Goal: Task Accomplishment & Management: Use online tool/utility

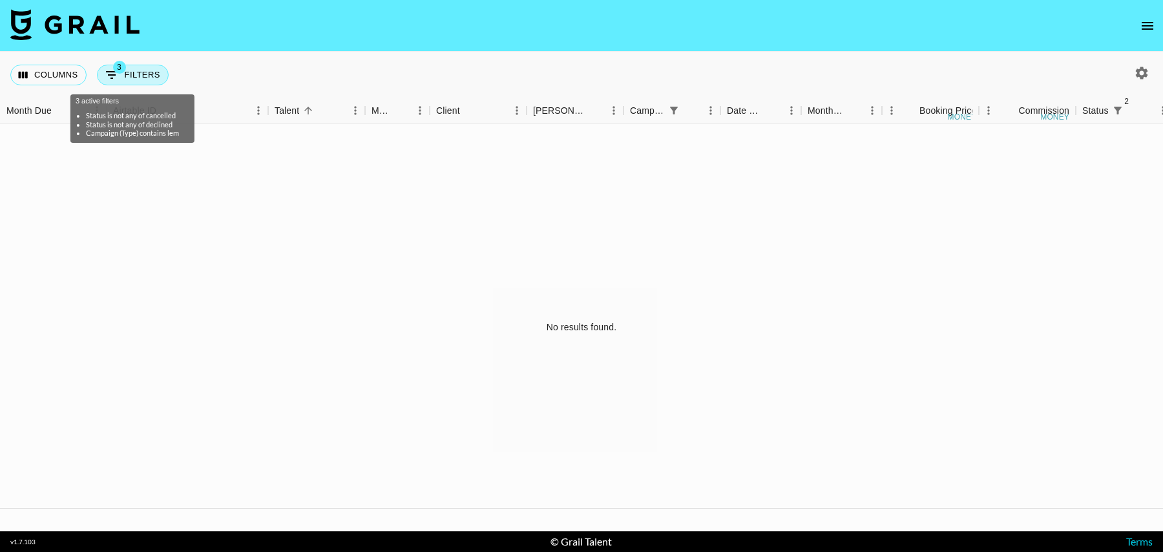
click at [129, 72] on button "3 Filters" at bounding box center [133, 75] width 72 height 21
select select "status"
select select "isNotAnyOf"
select select "status"
select select "isNotAnyOf"
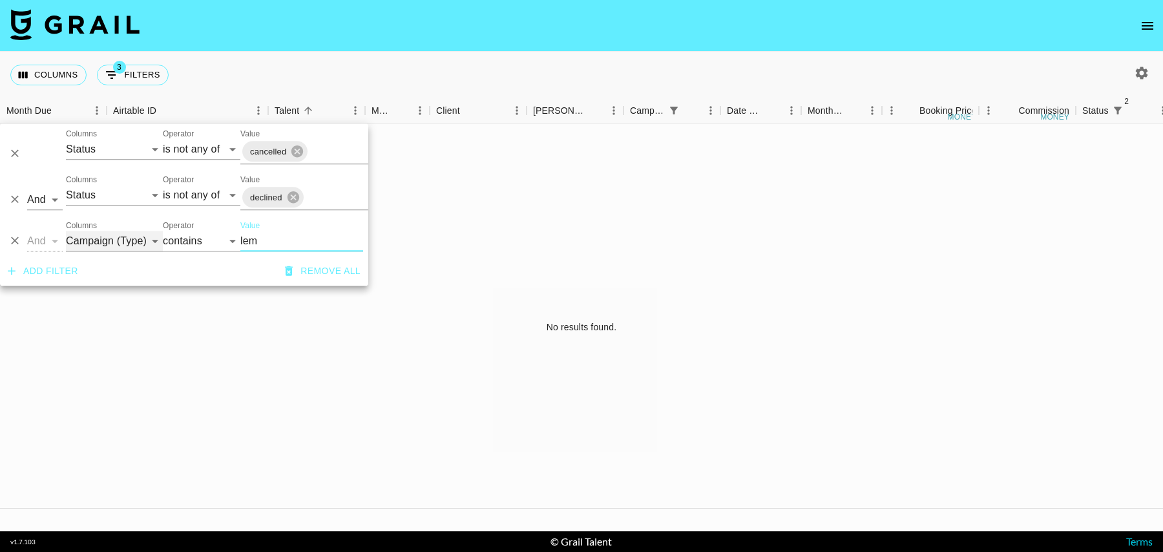
click at [96, 241] on select "Grail Platform ID Airtable ID Talent Manager Client [PERSON_NAME] Campaign (Typ…" at bounding box center [114, 241] width 97 height 21
select select "talentName"
click at [66, 231] on select "Grail Platform ID Airtable ID Talent Manager Client [PERSON_NAME] Campaign (Typ…" at bounding box center [114, 241] width 97 height 21
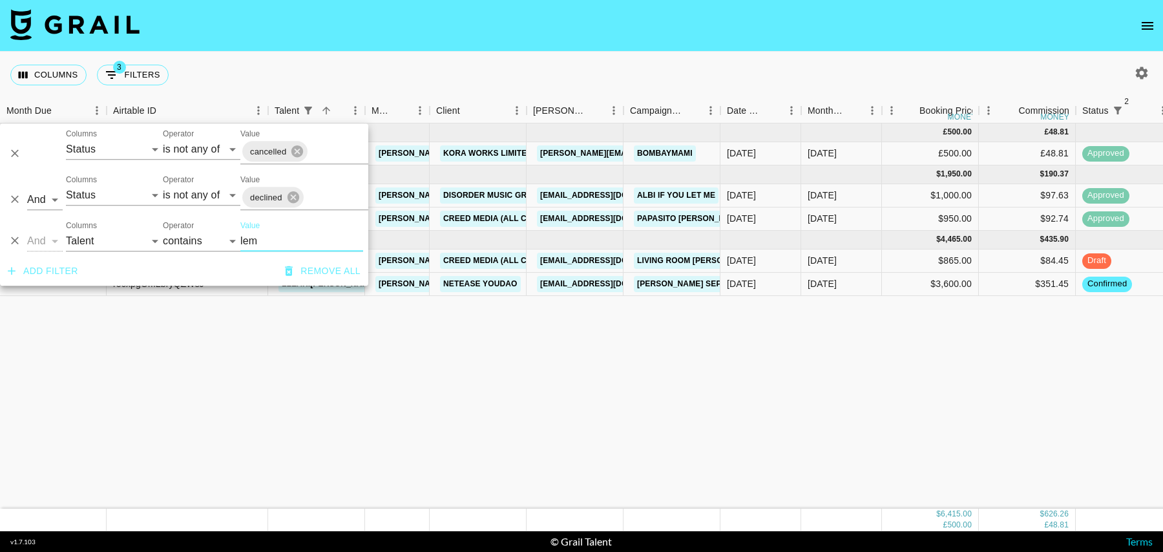
drag, startPoint x: 284, startPoint y: 240, endPoint x: 213, endPoint y: 231, distance: 72.3
click at [213, 231] on div "And Or Columns Grail Platform ID Airtable ID Talent Manager Client [PERSON_NAME…" at bounding box center [184, 235] width 368 height 41
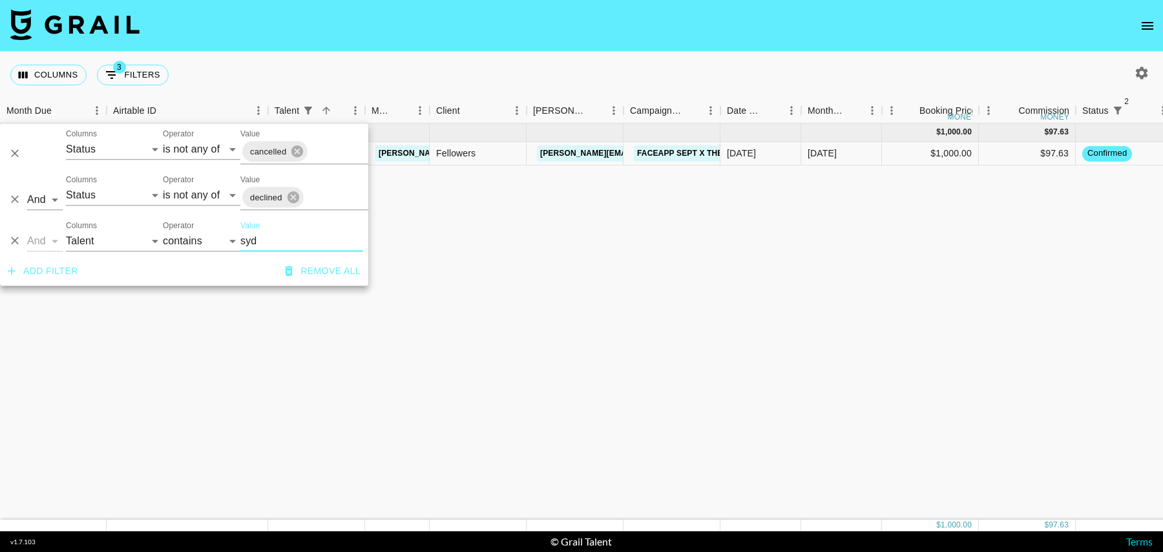
type input "syd"
click at [863, 164] on div "[DATE]" at bounding box center [841, 153] width 81 height 23
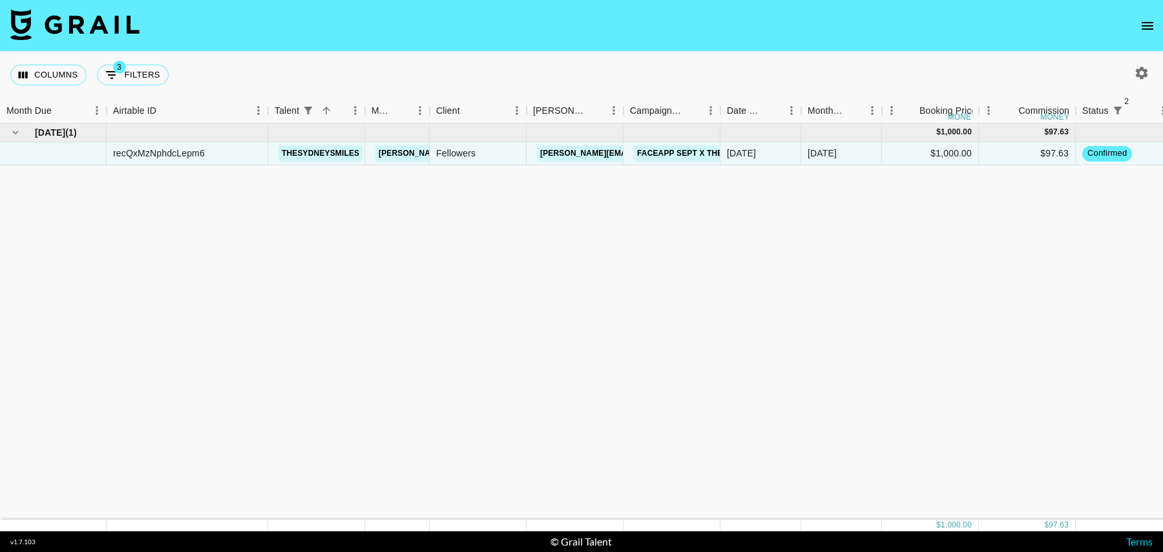
scroll to position [0, 934]
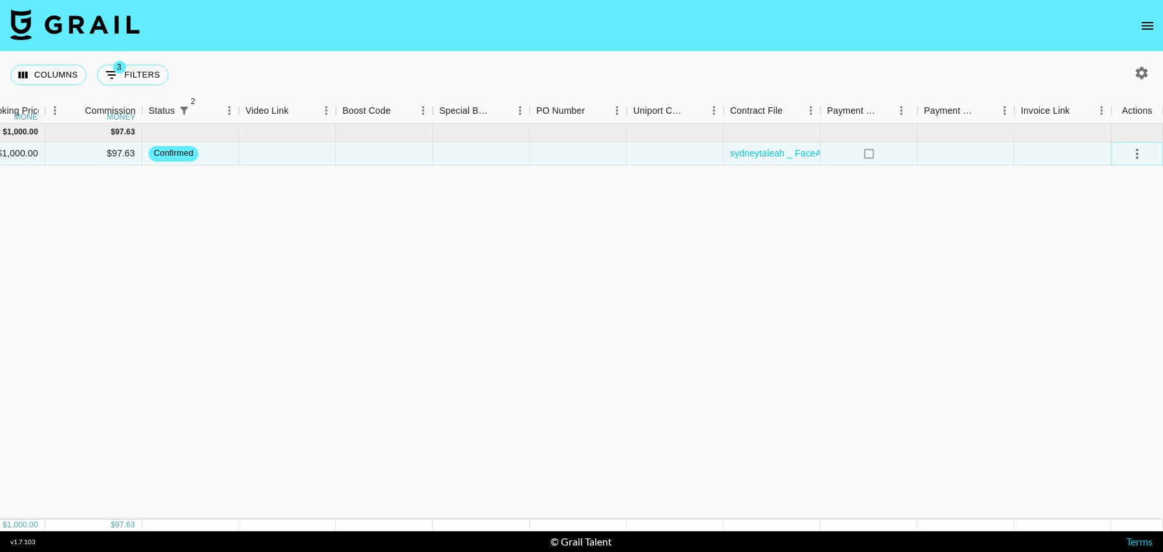
click at [1138, 149] on icon "select merge strategy" at bounding box center [1137, 154] width 3 height 10
click at [1123, 231] on li "Draft Created" at bounding box center [1121, 227] width 84 height 23
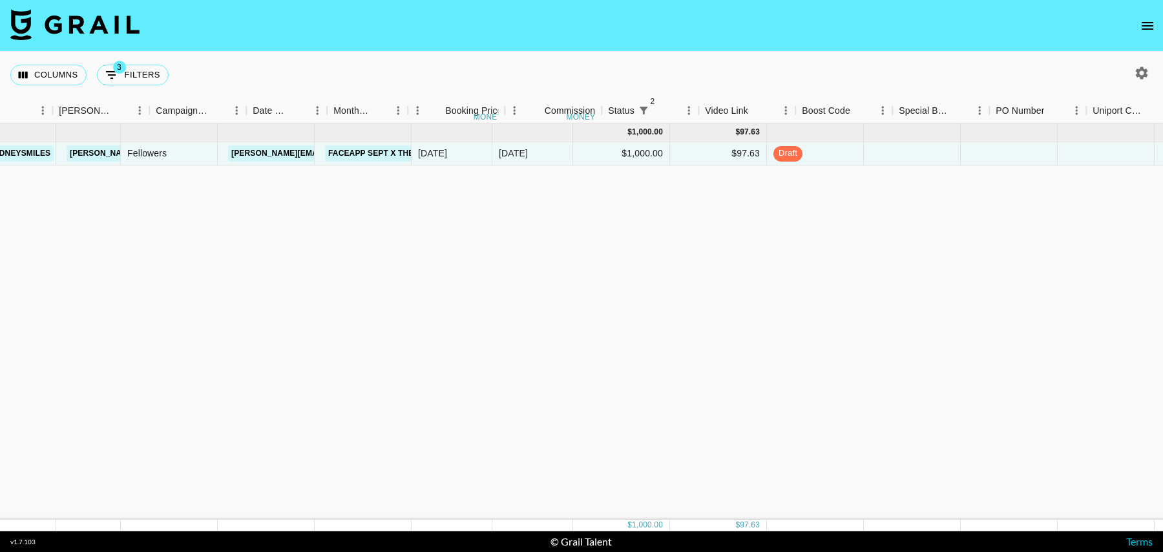
scroll to position [0, 215]
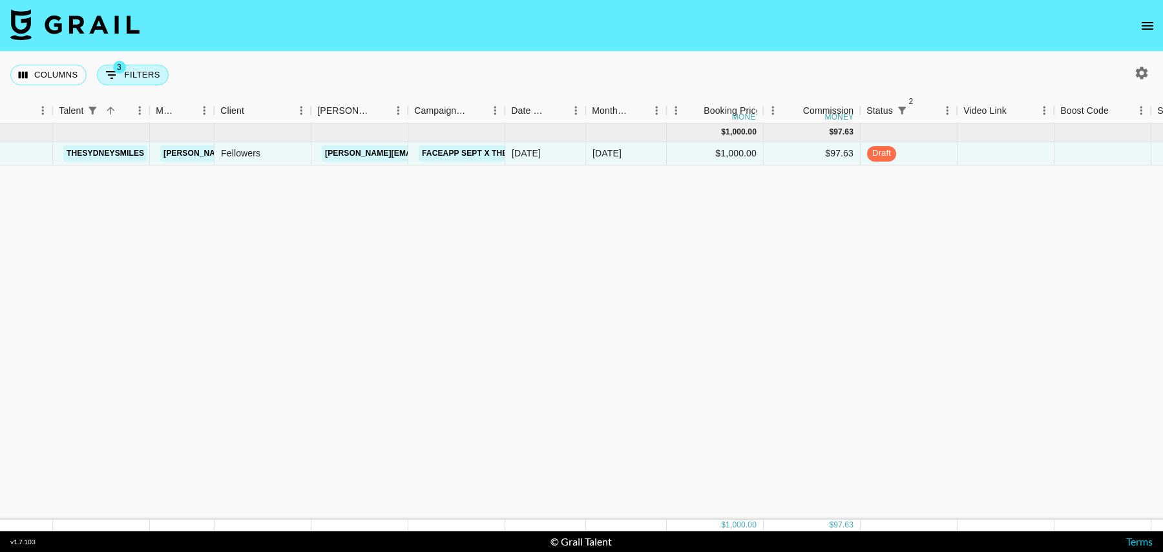
click at [141, 67] on button "3 Filters" at bounding box center [133, 75] width 72 height 21
select select "status"
select select "isNotAnyOf"
select select "status"
select select "isNotAnyOf"
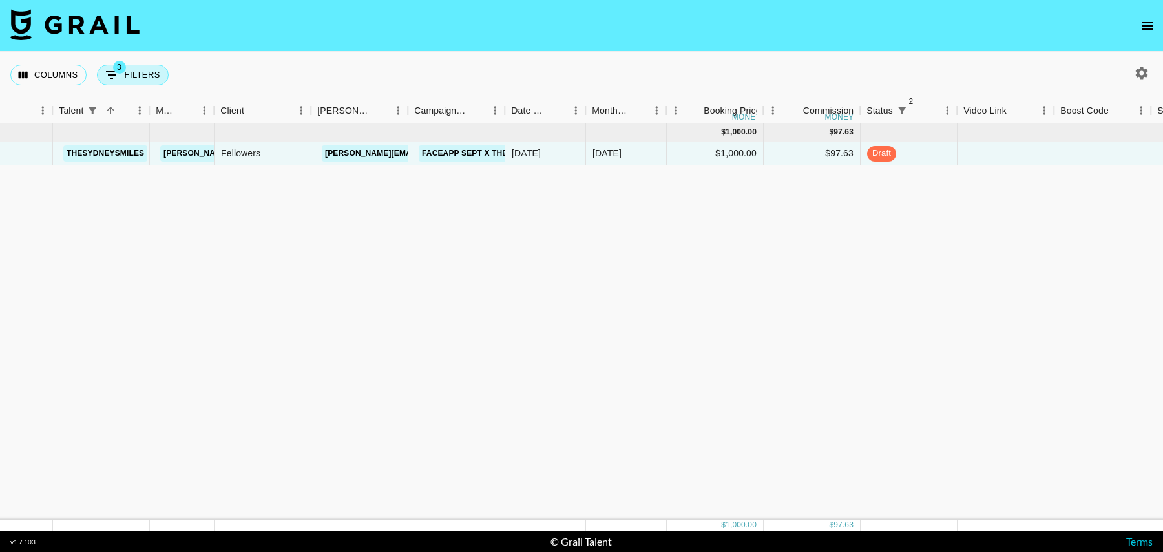
select select "talentName"
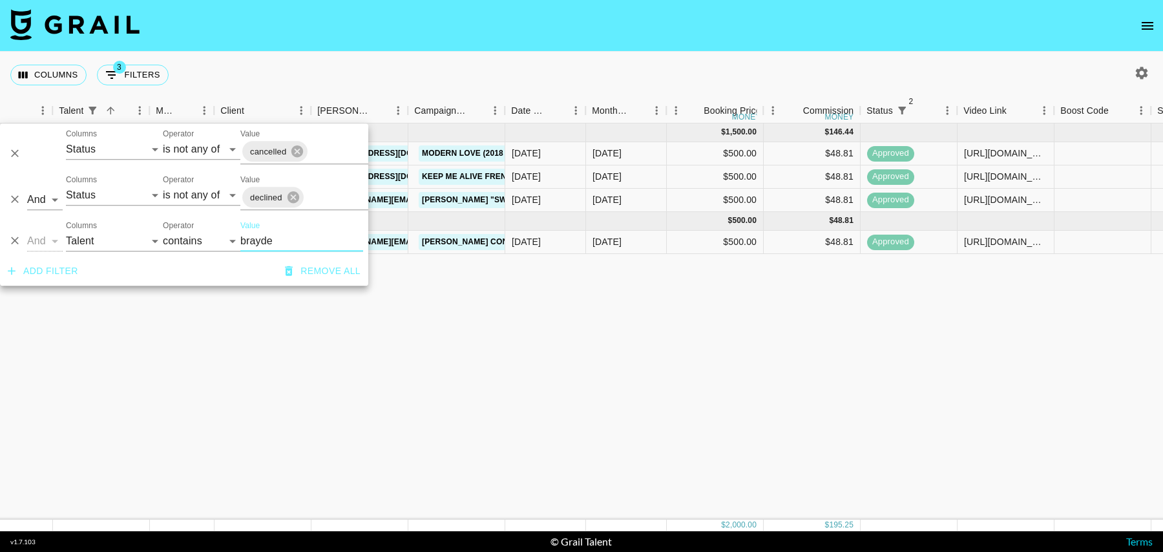
type input "brayde"
click at [560, 321] on div "[DATE] ( 3 ) $ 1,500.00 $ 146.44 recCoqwncIDTUskzo bbraydenwhaleyy [PERSON_NAME…" at bounding box center [833, 321] width 2097 height 396
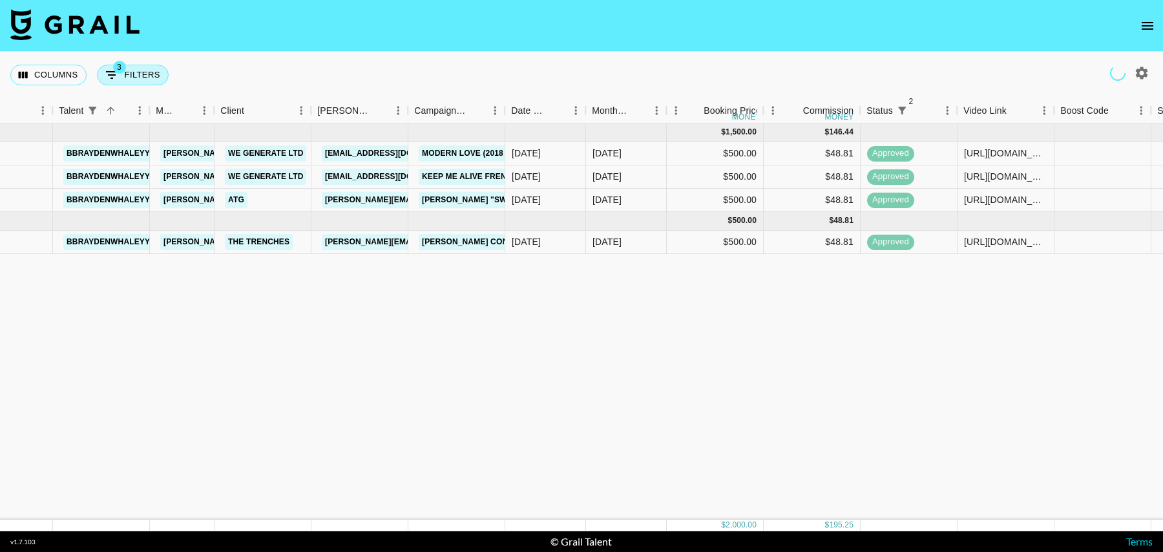
click at [122, 78] on button "3 Filters" at bounding box center [133, 75] width 72 height 21
select select "status"
select select "isNotAnyOf"
select select "status"
select select "isNotAnyOf"
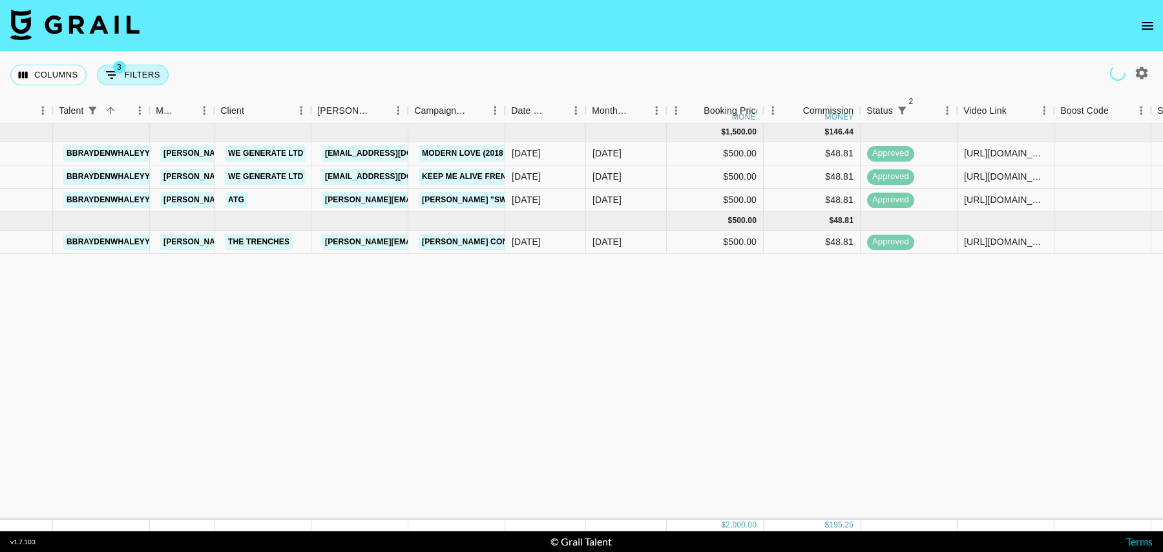
select select "talentName"
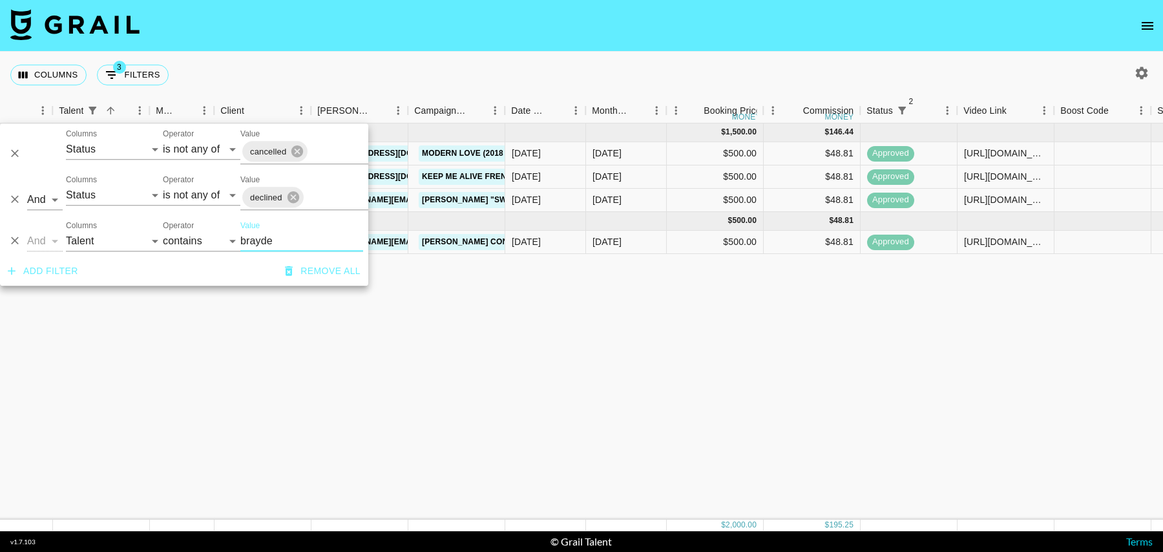
drag, startPoint x: 297, startPoint y: 240, endPoint x: 224, endPoint y: 240, distance: 72.4
click at [224, 240] on div "And Or Columns Grail Platform ID Airtable ID Talent Manager Client [PERSON_NAME…" at bounding box center [184, 235] width 368 height 41
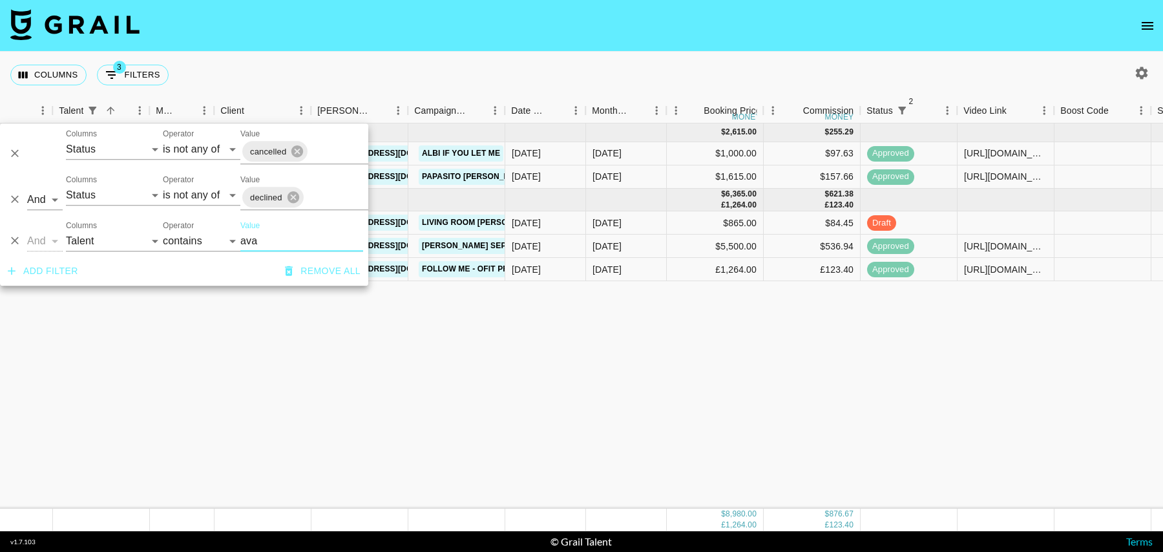
type input "ava"
click at [663, 222] on div "[DATE]" at bounding box center [626, 222] width 81 height 23
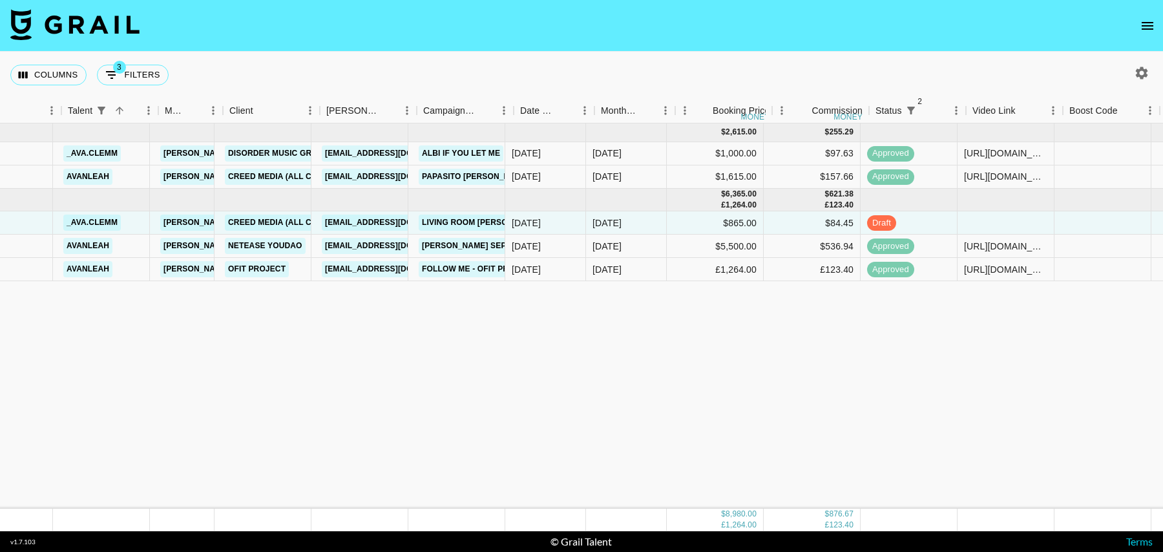
scroll to position [0, 189]
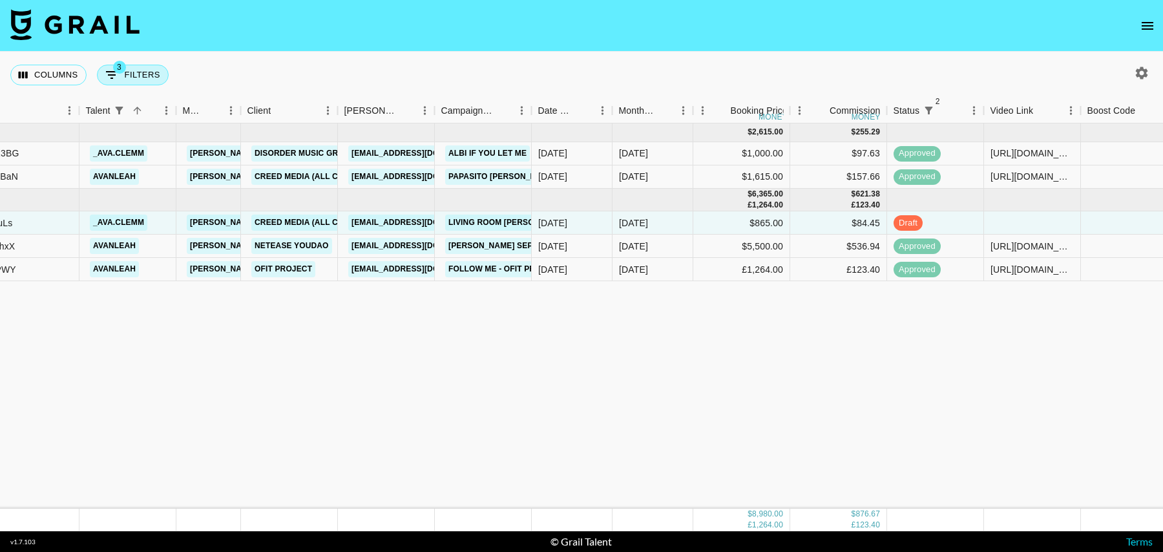
click at [147, 78] on button "3 Filters" at bounding box center [133, 75] width 72 height 21
select select "status"
select select "isNotAnyOf"
select select "status"
select select "isNotAnyOf"
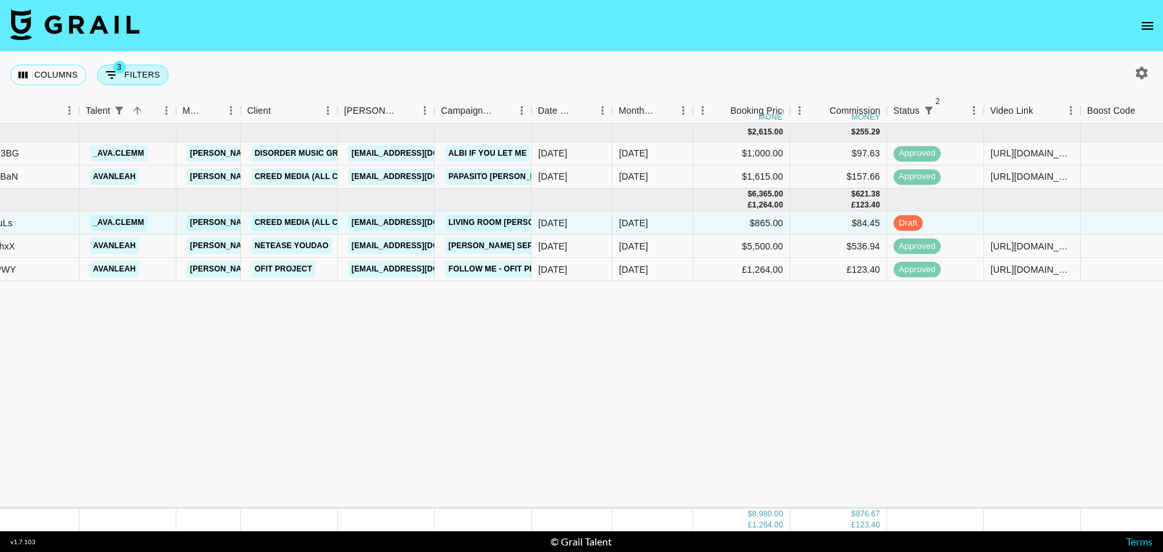
select select "talentName"
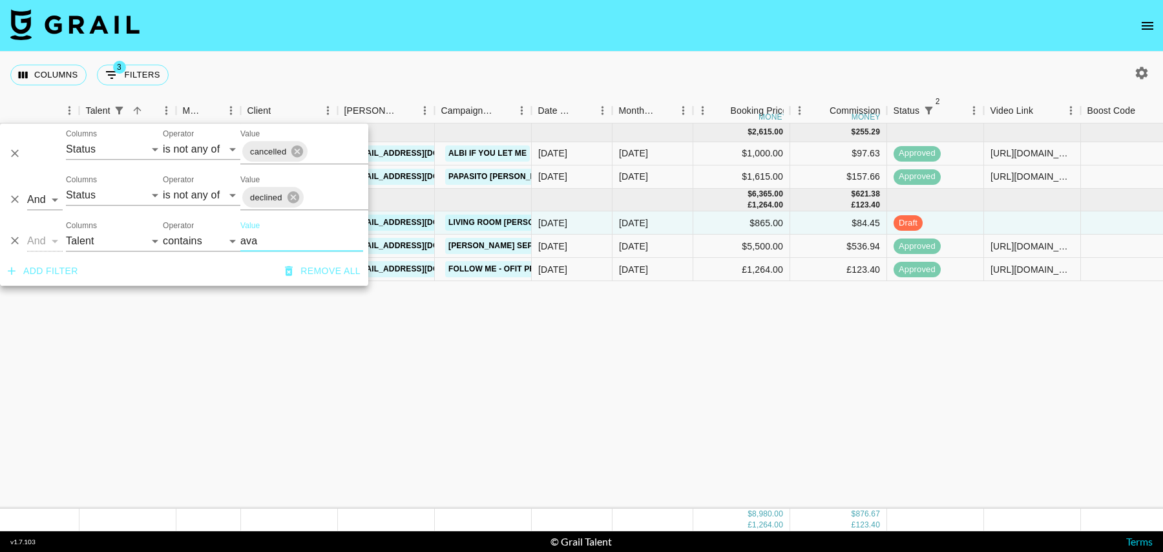
drag, startPoint x: 269, startPoint y: 239, endPoint x: 224, endPoint y: 239, distance: 44.6
click at [224, 239] on div "And Or Columns Grail Platform ID Airtable ID Talent Manager Client [PERSON_NAME…" at bounding box center [184, 235] width 368 height 41
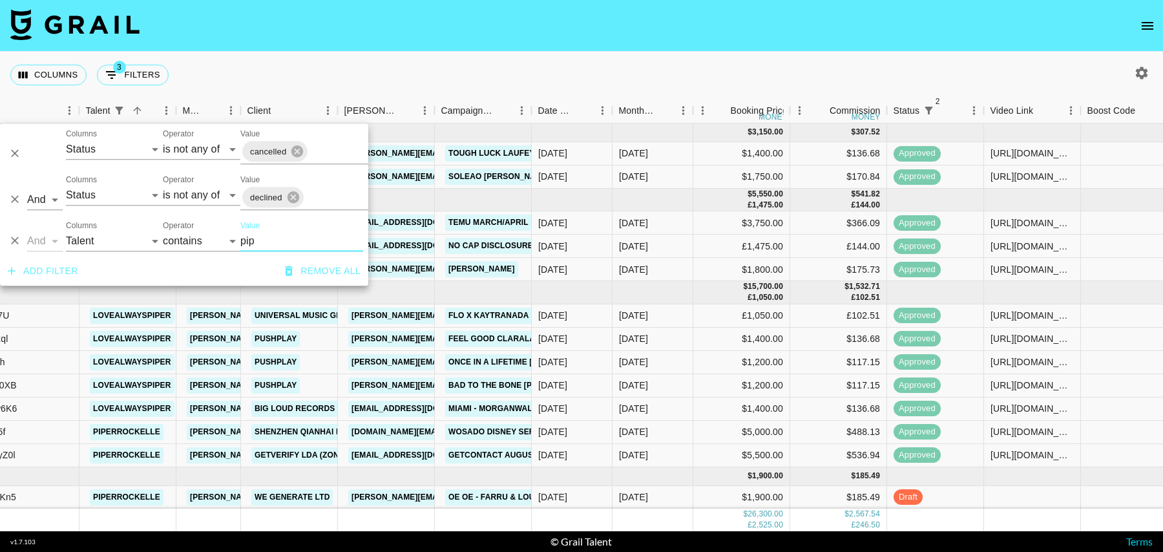
type input "pip"
click at [1020, 497] on div at bounding box center [1032, 497] width 97 height 23
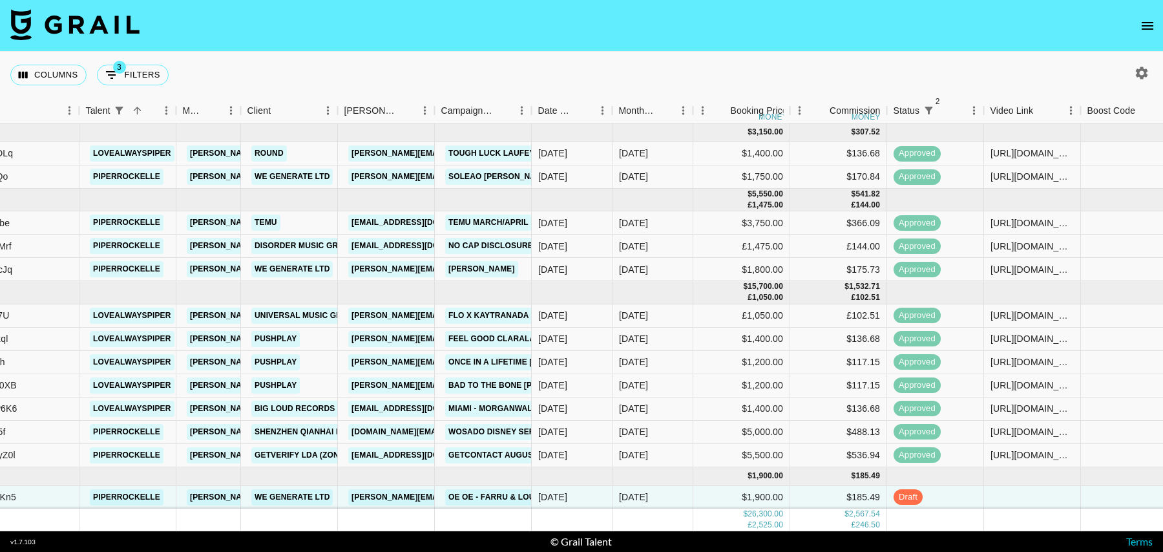
click at [1020, 497] on div at bounding box center [1032, 497] width 97 height 23
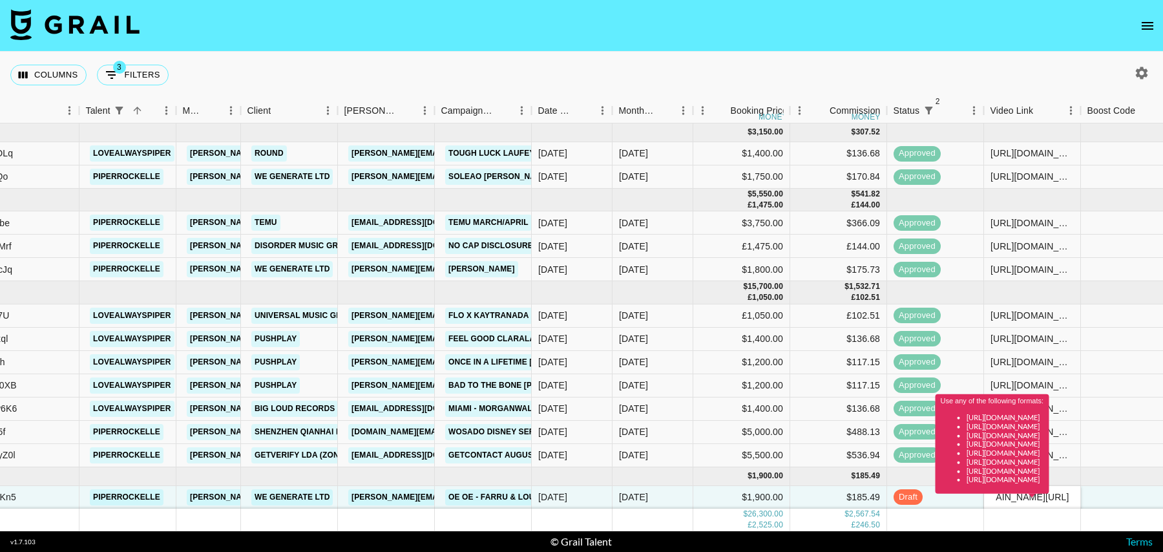
type input "[DOMAIN_NAME][URL]"
click at [1050, 496] on div "Use any of the following formats: [URL][DOMAIN_NAME] [URL][DOMAIN_NAME] [URL][D…" at bounding box center [993, 448] width 114 height 109
click at [1094, 504] on div at bounding box center [1129, 497] width 97 height 23
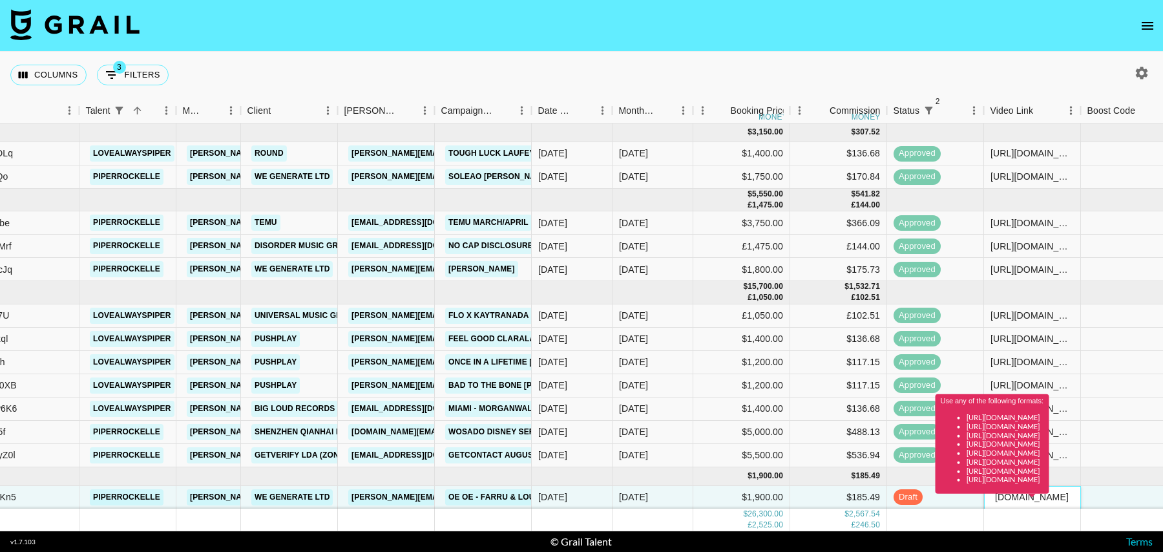
click at [1011, 500] on div "Use any of the following formats: [URL][DOMAIN_NAME] [URL][DOMAIN_NAME] [URL][D…" at bounding box center [993, 448] width 114 height 109
click at [1011, 498] on div "Use any of the following formats: [URL][DOMAIN_NAME] [URL][DOMAIN_NAME] [URL][D…" at bounding box center [993, 448] width 114 height 109
click at [1024, 494] on div "Use any of the following formats: [URL][DOMAIN_NAME] [URL][DOMAIN_NAME] [URL][D…" at bounding box center [993, 448] width 114 height 109
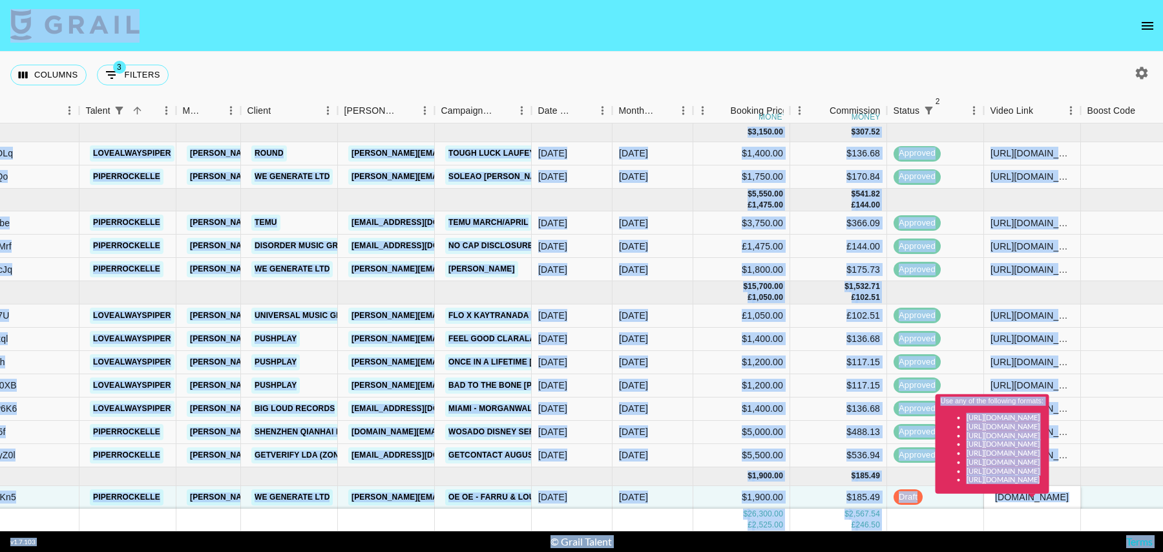
click at [1024, 494] on div "Use any of the following formats: [URL][DOMAIN_NAME] [URL][DOMAIN_NAME] [URL][D…" at bounding box center [993, 448] width 114 height 109
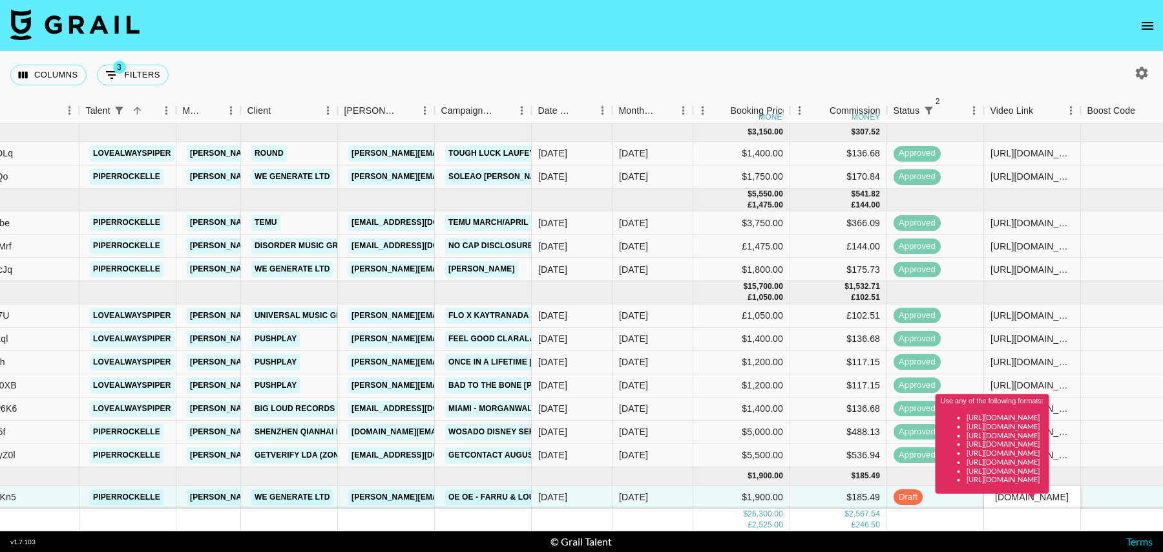
click at [1050, 500] on div "Use any of the following formats: [URL][DOMAIN_NAME] [URL][DOMAIN_NAME] [URL][D…" at bounding box center [993, 448] width 114 height 109
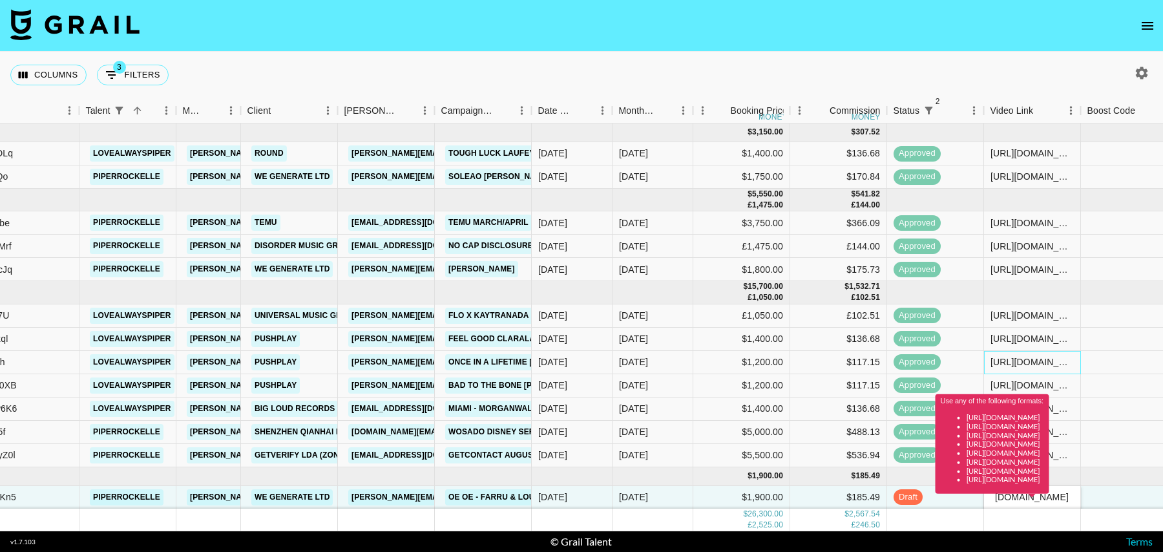
click at [1042, 351] on div "[URL][DOMAIN_NAME]" at bounding box center [1032, 362] width 97 height 23
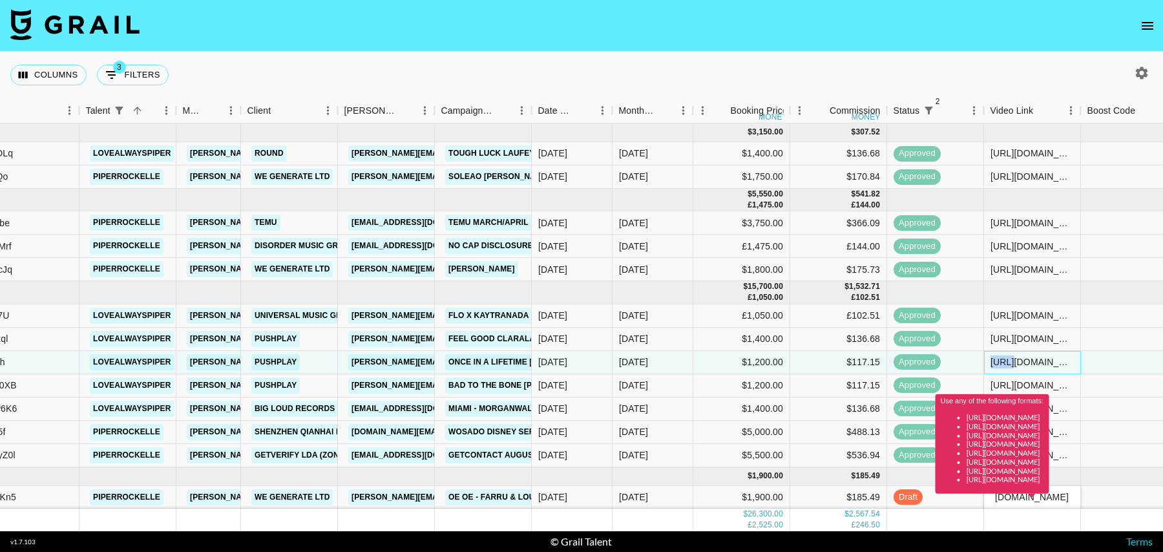
click at [1042, 351] on div "[URL][DOMAIN_NAME]" at bounding box center [1032, 362] width 97 height 23
click at [1050, 498] on div "Use any of the following formats: [URL][DOMAIN_NAME] [URL][DOMAIN_NAME] [URL][D…" at bounding box center [993, 448] width 114 height 109
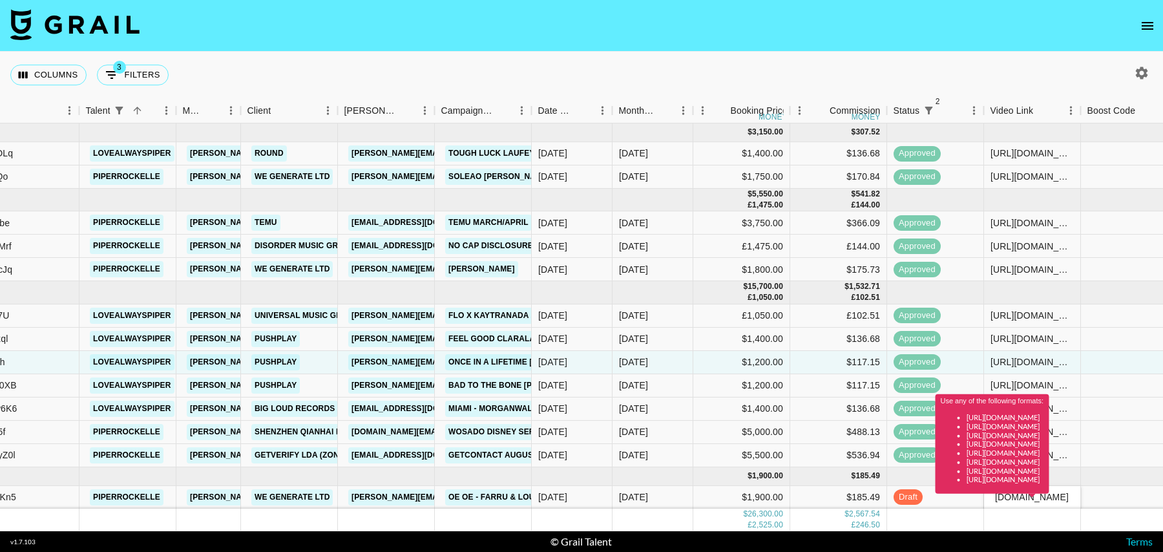
click at [1050, 498] on div "Use any of the following formats: [URL][DOMAIN_NAME] [URL][DOMAIN_NAME] [URL][D…" at bounding box center [993, 448] width 114 height 109
click at [1095, 502] on div at bounding box center [1129, 497] width 97 height 23
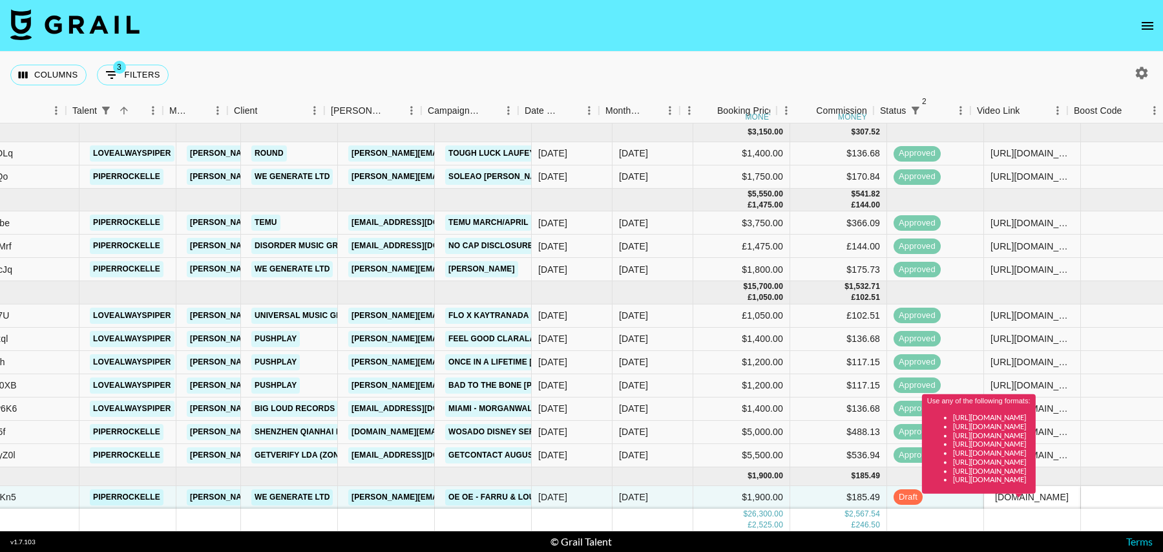
scroll to position [0, 202]
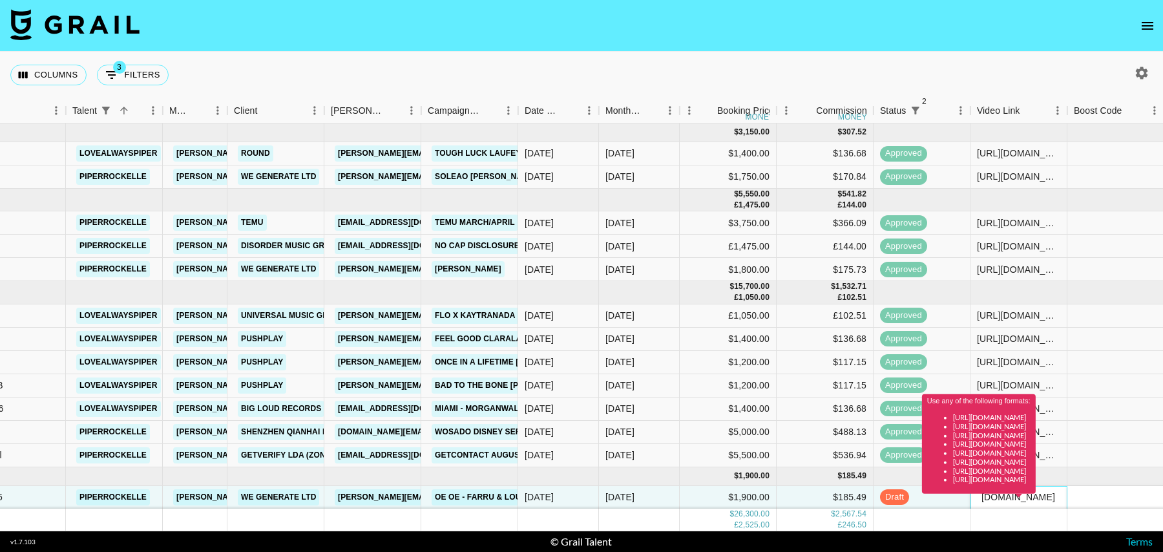
click at [1036, 497] on div "Use any of the following formats: [URL][DOMAIN_NAME] [URL][DOMAIN_NAME] [URL][D…" at bounding box center [979, 448] width 114 height 109
click at [1034, 496] on div "Use any of the following formats: [URL][DOMAIN_NAME] [URL][DOMAIN_NAME] [URL][D…" at bounding box center [979, 448] width 114 height 109
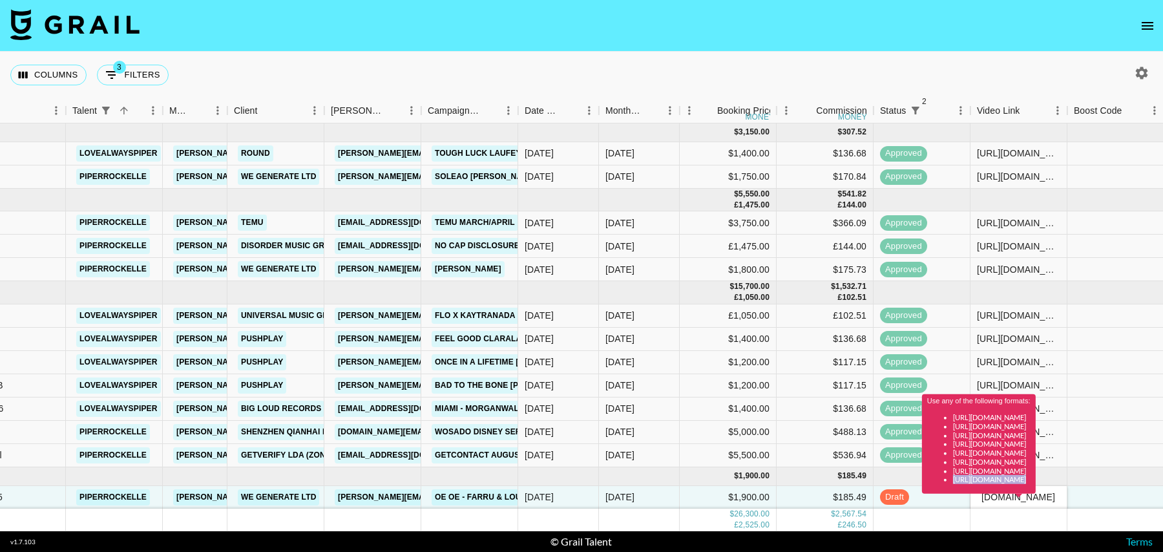
click at [1034, 496] on div "Use any of the following formats: [URL][DOMAIN_NAME] [URL][DOMAIN_NAME] [URL][D…" at bounding box center [979, 448] width 114 height 109
click at [1023, 506] on div "[DOMAIN_NAME][URL]" at bounding box center [1019, 497] width 97 height 23
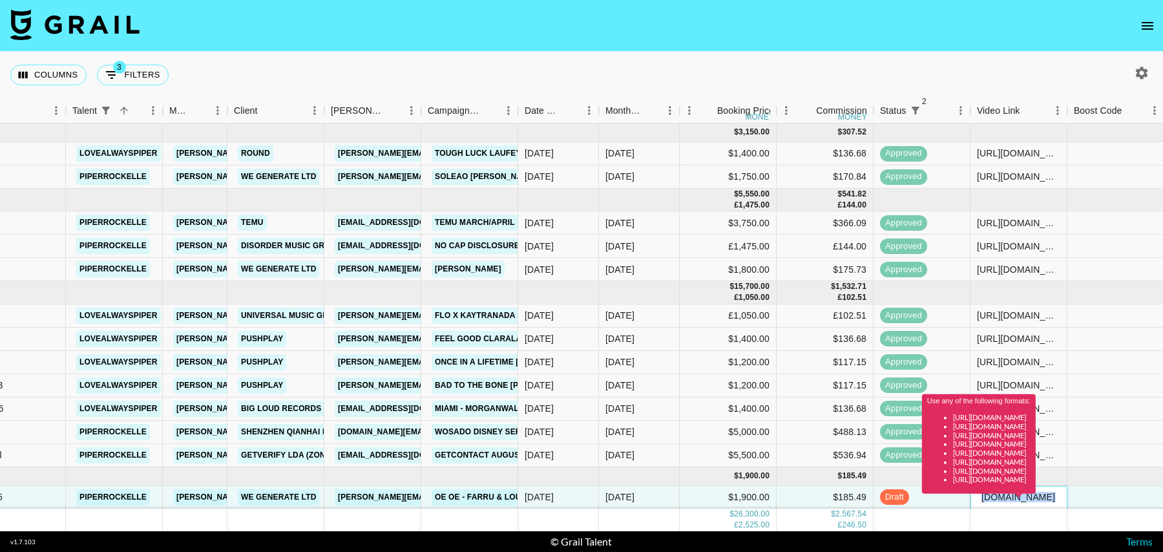
click at [1021, 503] on div "[DOMAIN_NAME][URL]" at bounding box center [1019, 497] width 97 height 23
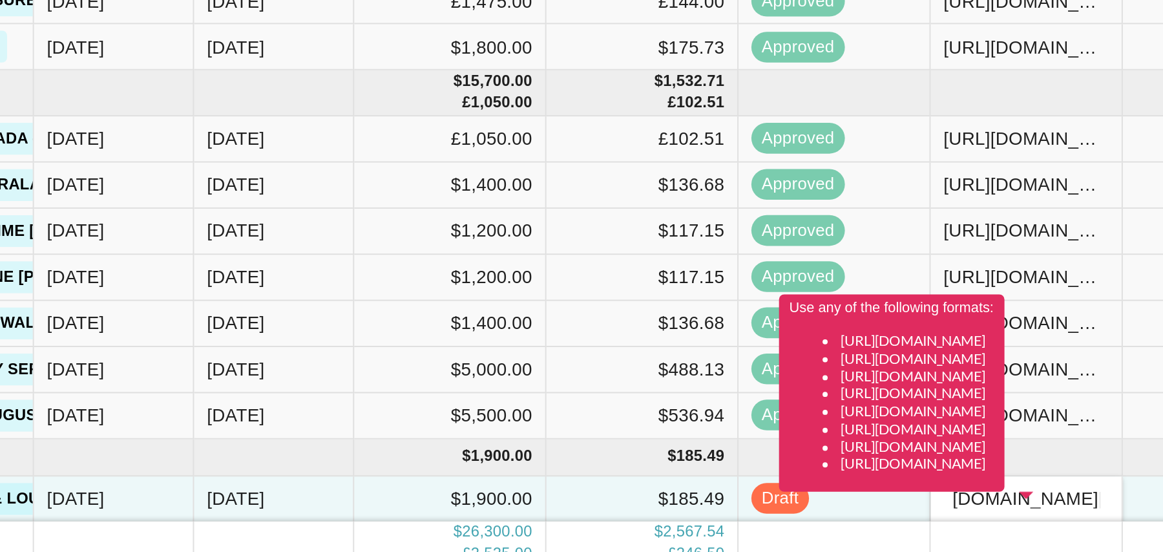
click at [1008, 497] on div "Use any of the following formats: [URL][DOMAIN_NAME] [URL][DOMAIN_NAME] [URL][D…" at bounding box center [952, 448] width 114 height 109
drag, startPoint x: 1001, startPoint y: 498, endPoint x: 1037, endPoint y: 498, distance: 36.2
click at [1008, 498] on div "Use any of the following formats: [URL][DOMAIN_NAME] [URL][DOMAIN_NAME] [URL][D…" at bounding box center [952, 448] width 114 height 109
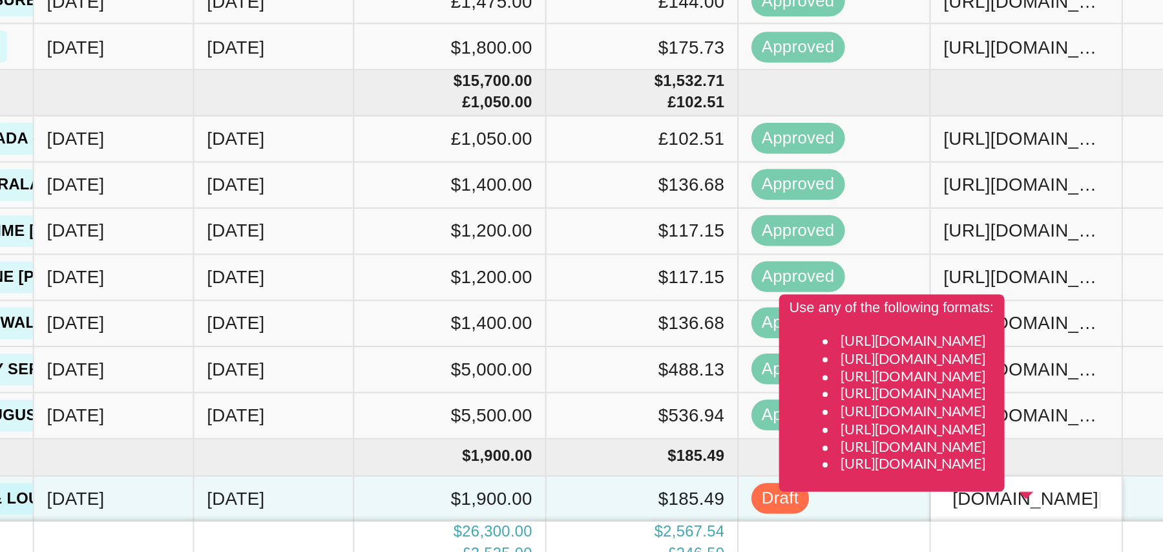
click at [1008, 498] on div "Use any of the following formats: [URL][DOMAIN_NAME] [URL][DOMAIN_NAME] [URL][D…" at bounding box center [952, 448] width 114 height 109
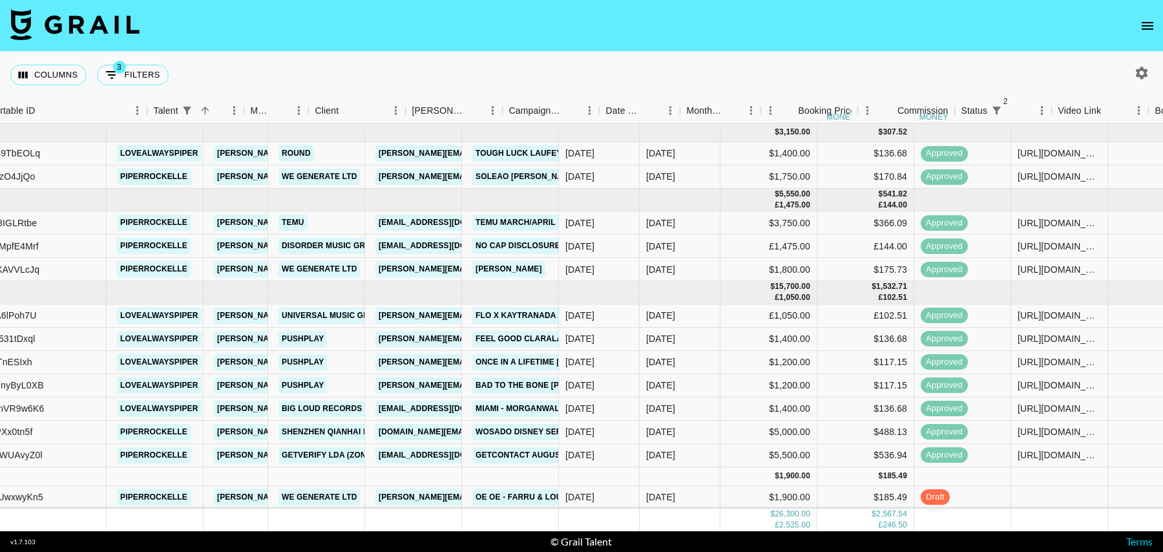
scroll to position [0, 184]
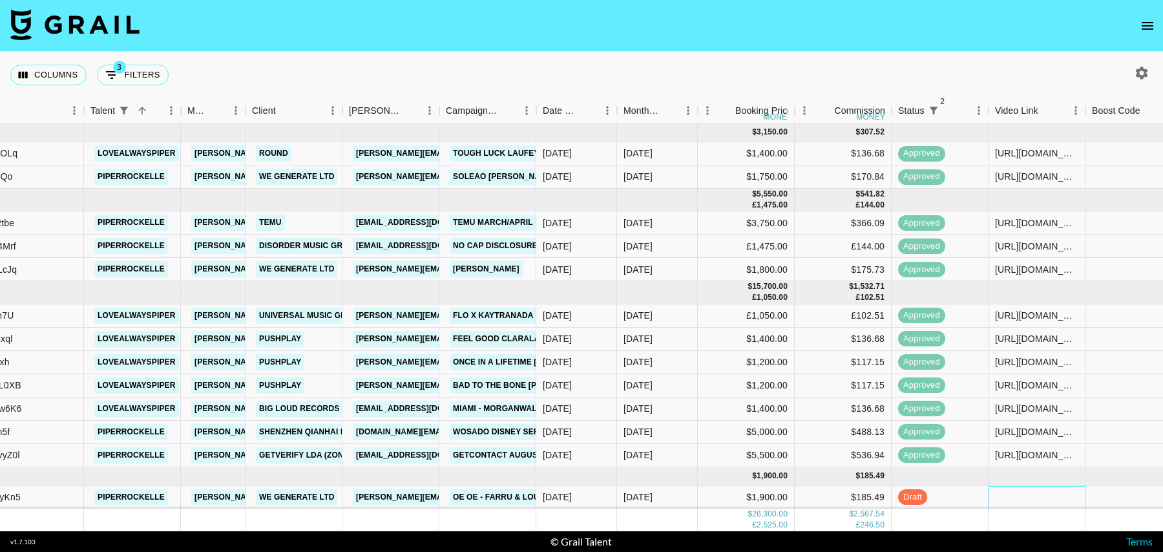
click at [1021, 493] on div at bounding box center [1037, 497] width 97 height 23
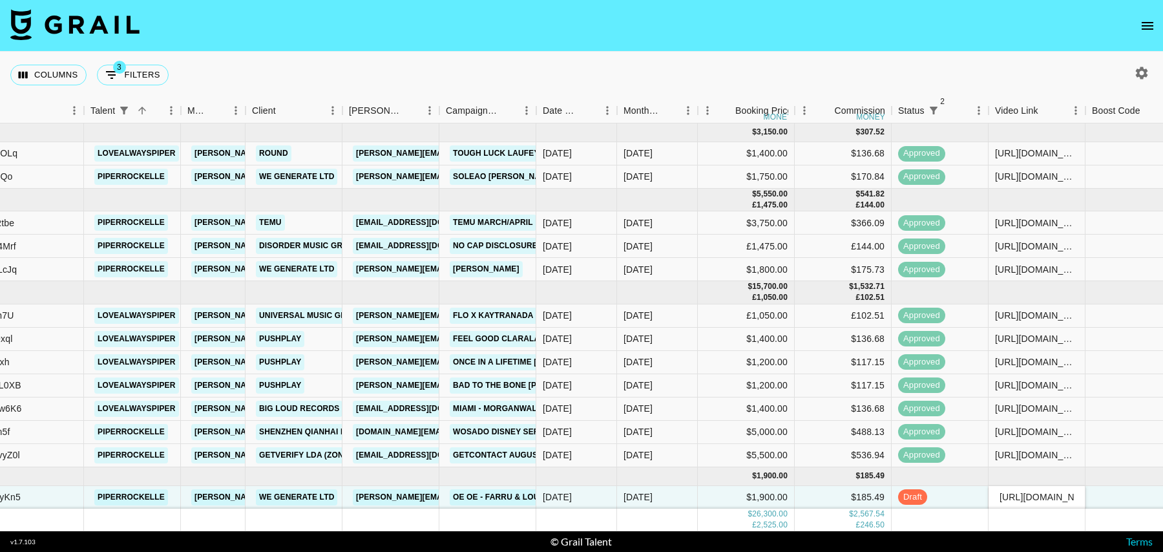
scroll to position [0, 319]
type input "https://www.tiktok.com/@piperrockelle/video/7551940571833699597?_r=1&_t=ZT-8zry…"
click at [1120, 498] on div at bounding box center [1134, 497] width 97 height 23
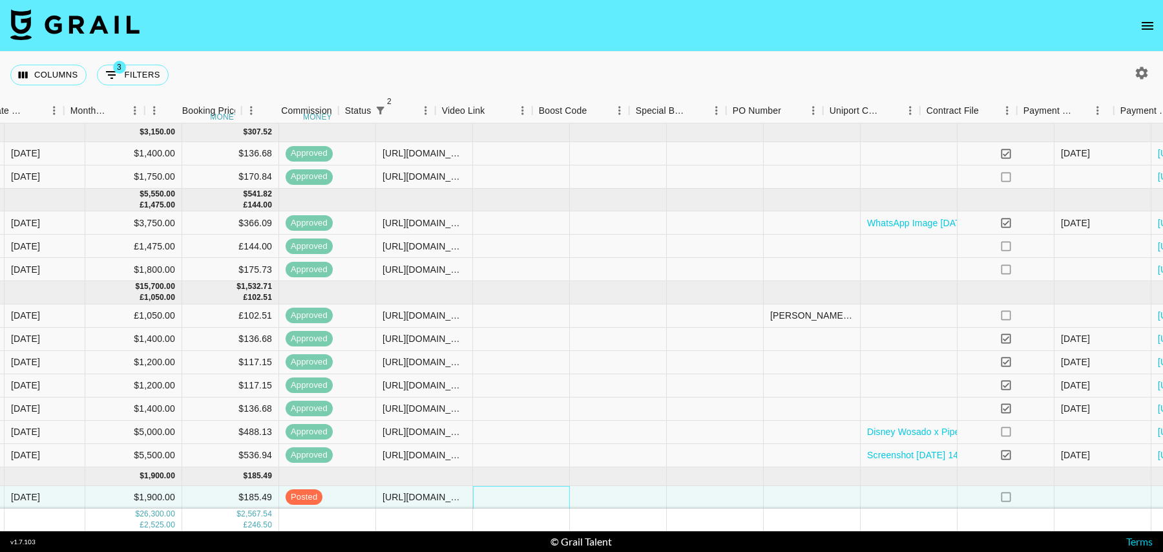
scroll to position [0, 934]
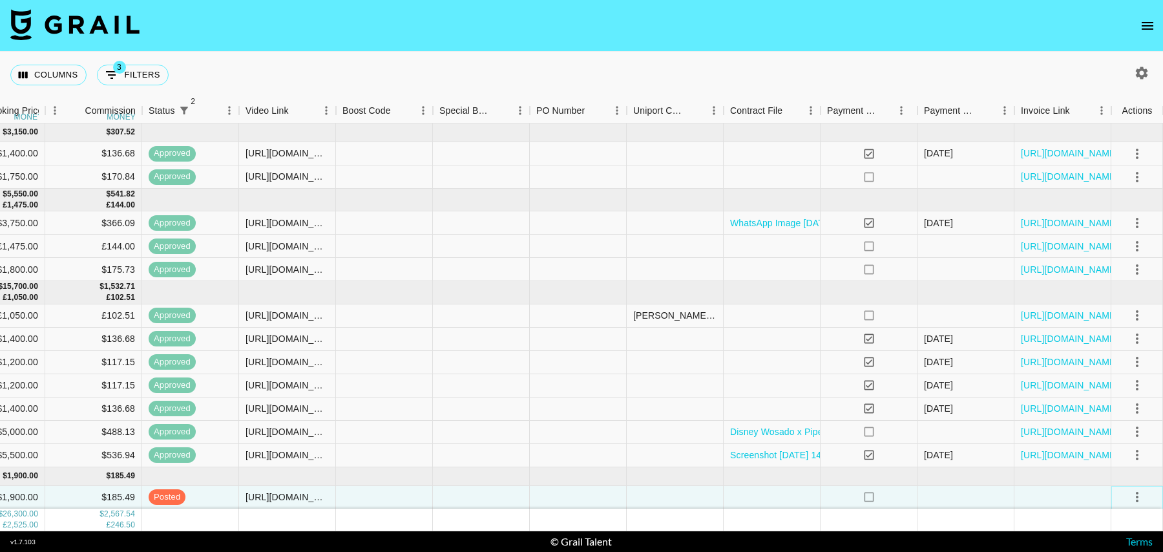
click at [1134, 495] on icon "select merge strategy" at bounding box center [1138, 497] width 16 height 16
click at [966, 502] on div at bounding box center [966, 497] width 97 height 23
click at [1139, 493] on icon "select merge strategy" at bounding box center [1138, 497] width 16 height 16
click at [1109, 467] on div "Approve" at bounding box center [1109, 469] width 39 height 16
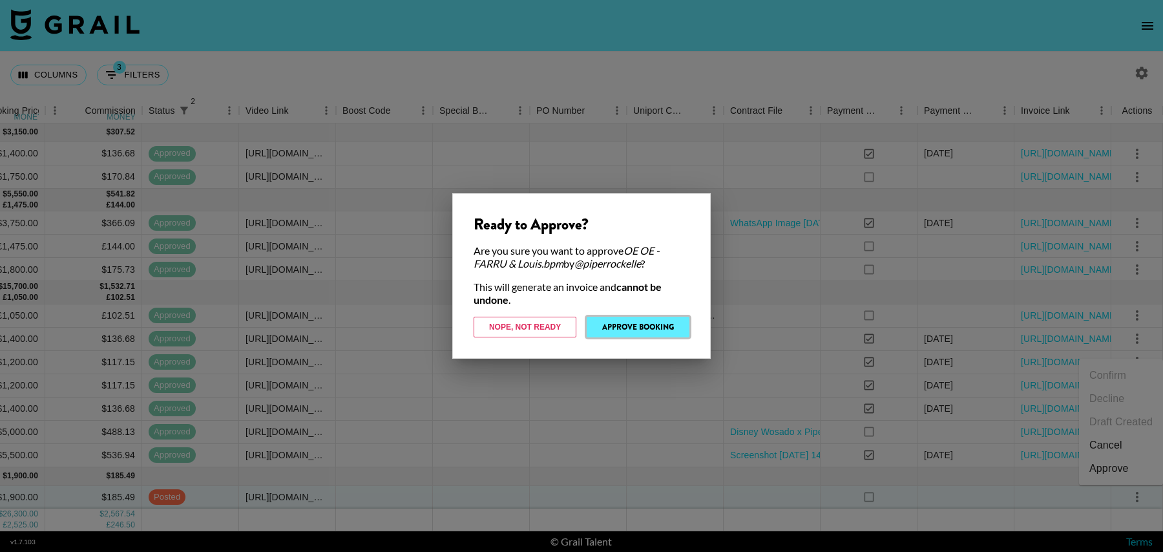
click at [649, 325] on button "Approve Booking" at bounding box center [638, 327] width 103 height 21
